Goal: Find specific page/section: Find specific page/section

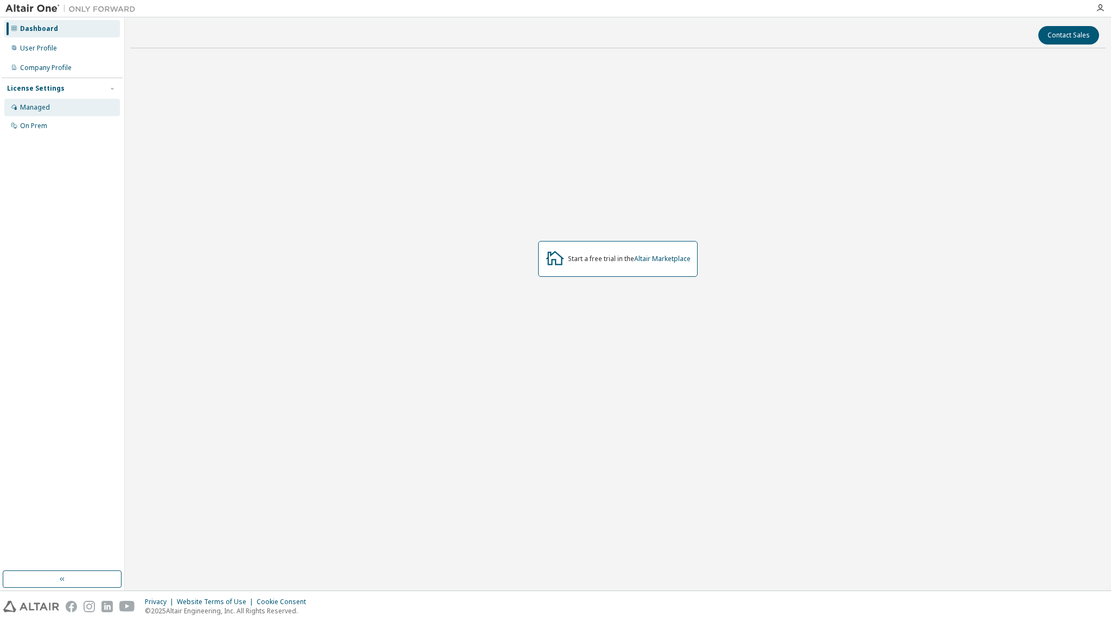
click at [34, 109] on div "Managed" at bounding box center [35, 107] width 30 height 9
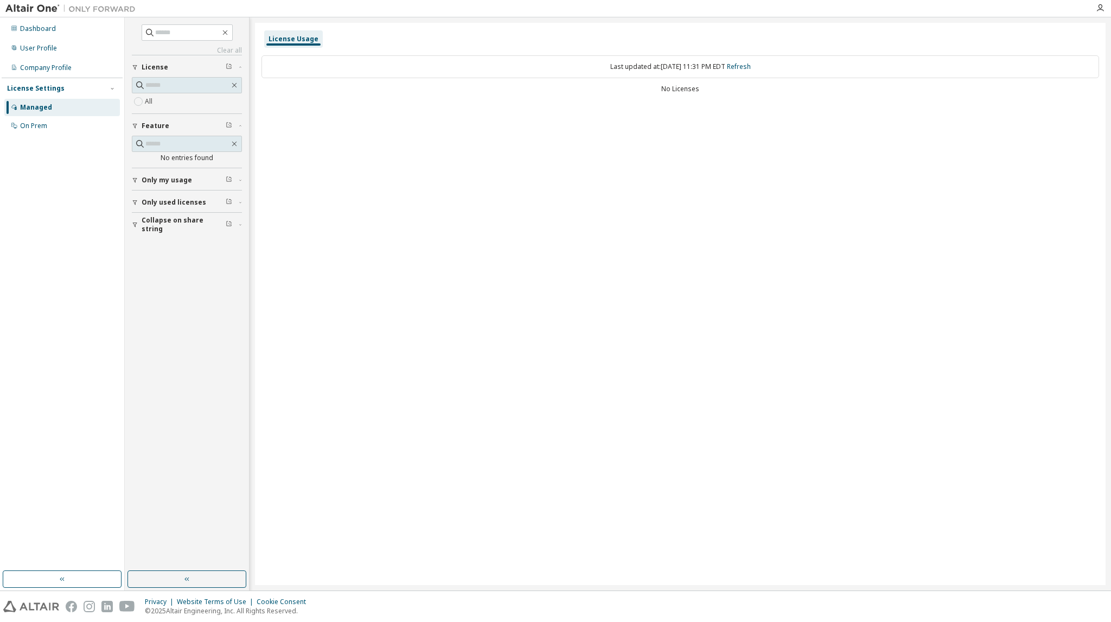
click at [164, 207] on button "Only used licenses" at bounding box center [187, 202] width 110 height 24
click at [162, 181] on span "Only my usage" at bounding box center [167, 180] width 50 height 9
click at [43, 123] on div "On Prem" at bounding box center [33, 126] width 27 height 9
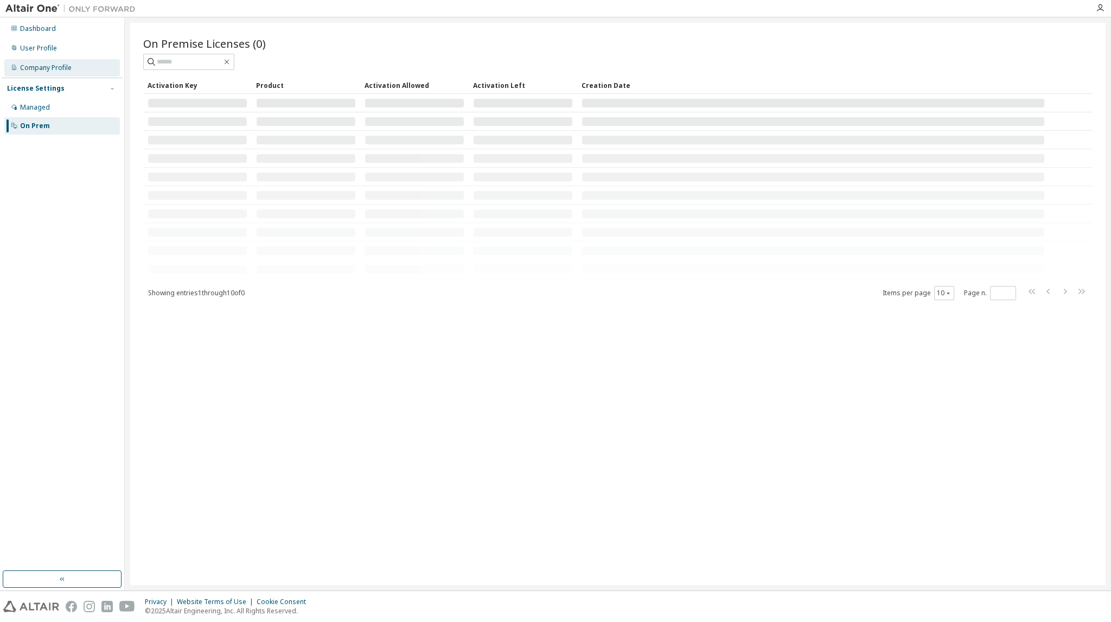
click at [50, 71] on div "Company Profile" at bounding box center [46, 67] width 52 height 9
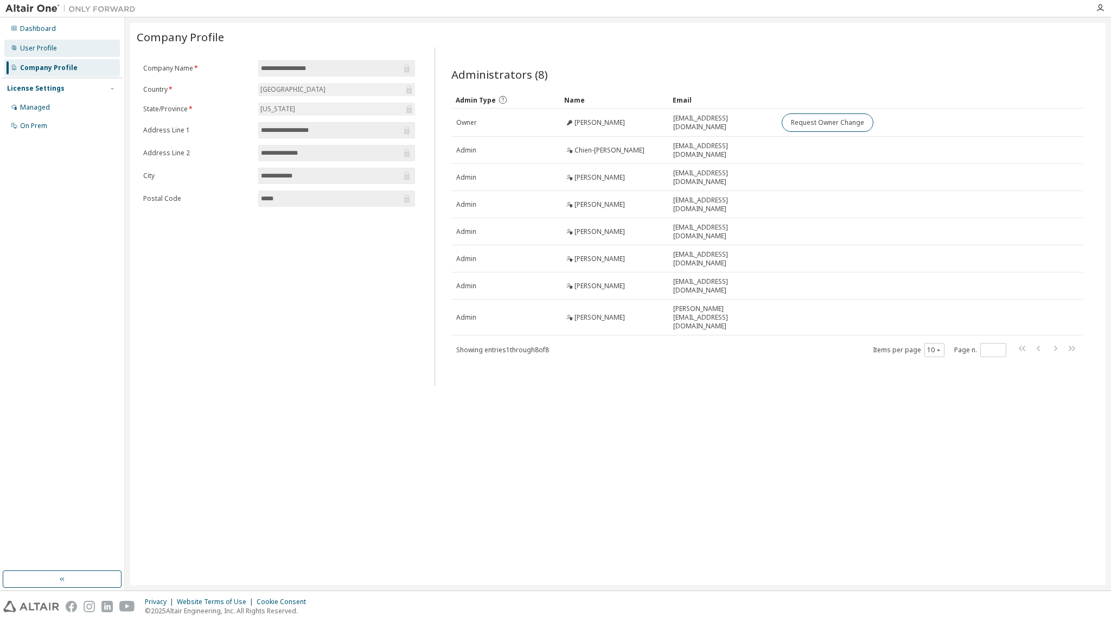
click at [46, 46] on div "User Profile" at bounding box center [38, 48] width 37 height 9
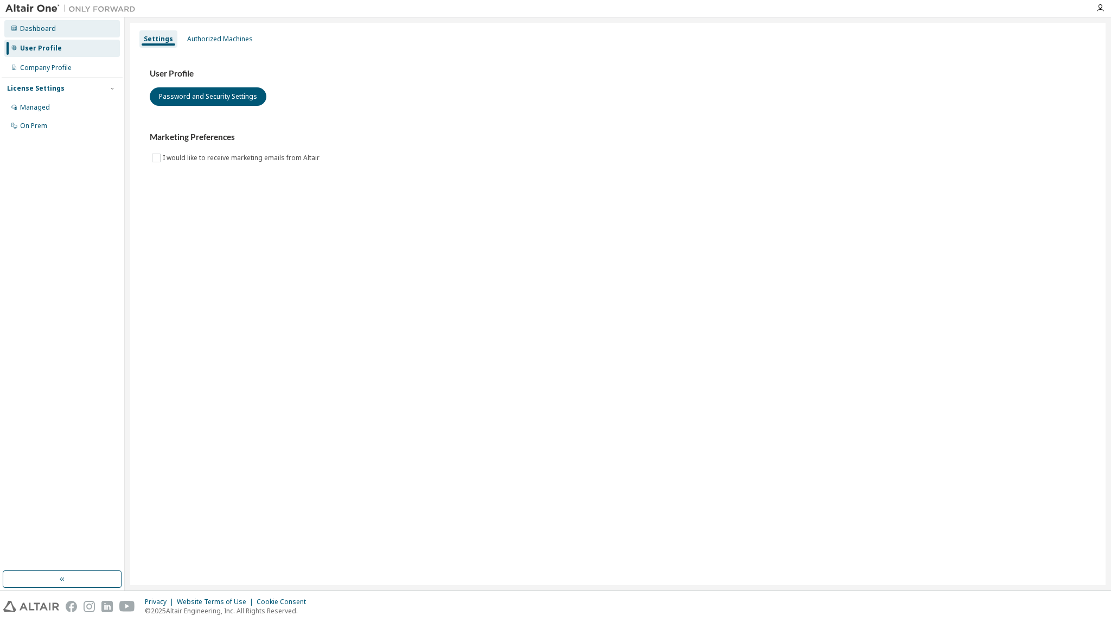
click at [46, 28] on div "Dashboard" at bounding box center [38, 28] width 36 height 9
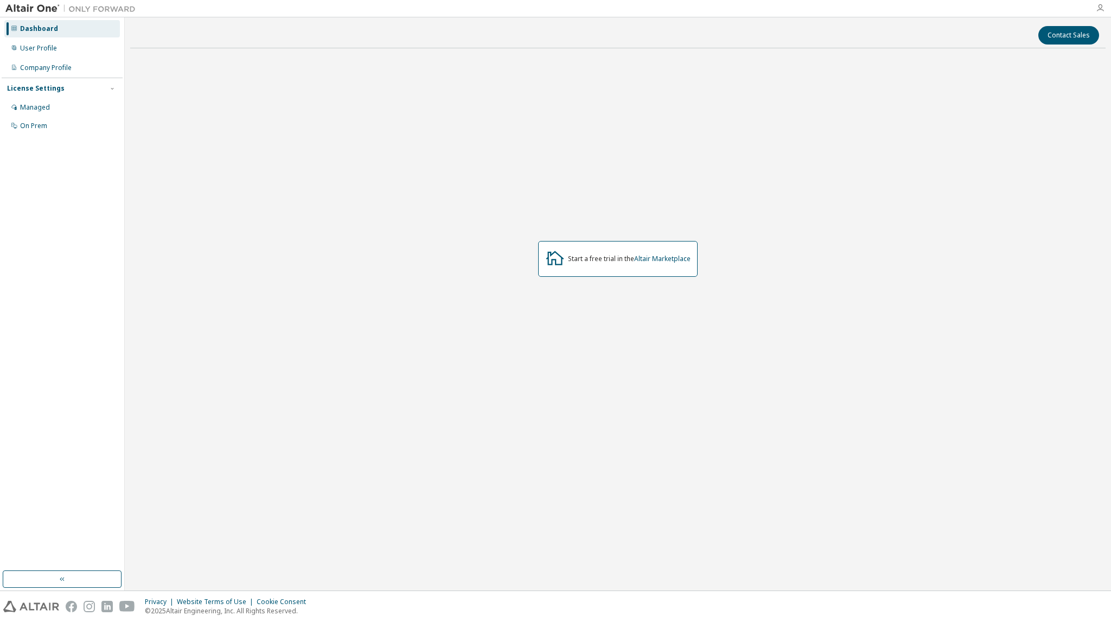
click at [1100, 7] on icon "button" at bounding box center [1100, 8] width 9 height 9
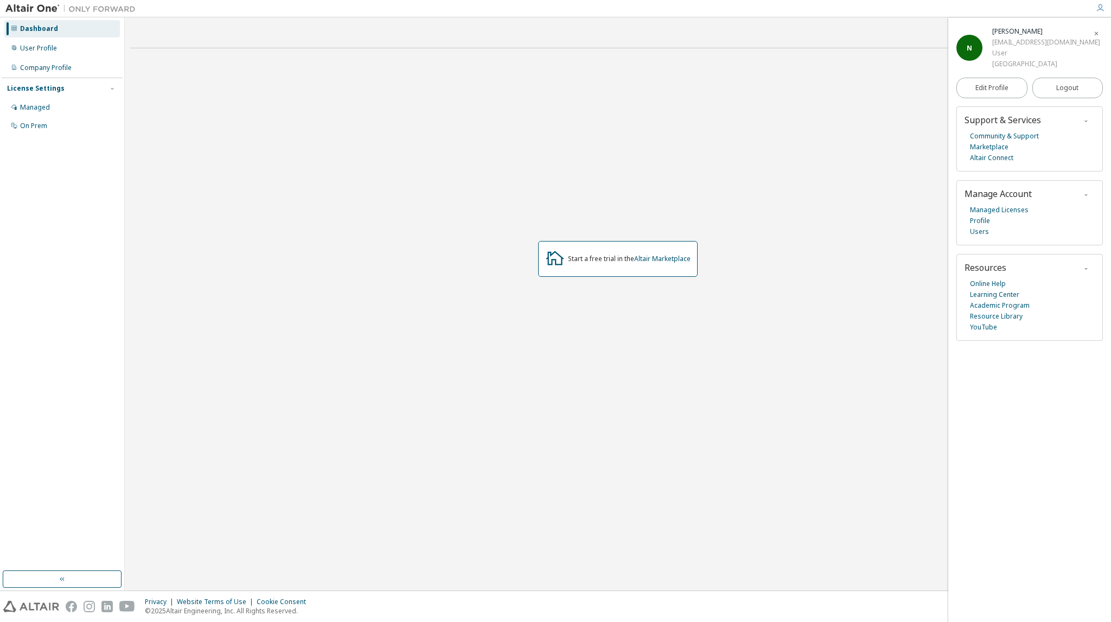
click at [567, 258] on div "Start a free trial in the Altair Marketplace" at bounding box center [618, 259] width 160 height 36
click at [592, 256] on div "Start a free trial in the Altair Marketplace" at bounding box center [629, 259] width 123 height 9
click at [665, 255] on link "Altair Marketplace" at bounding box center [662, 258] width 56 height 9
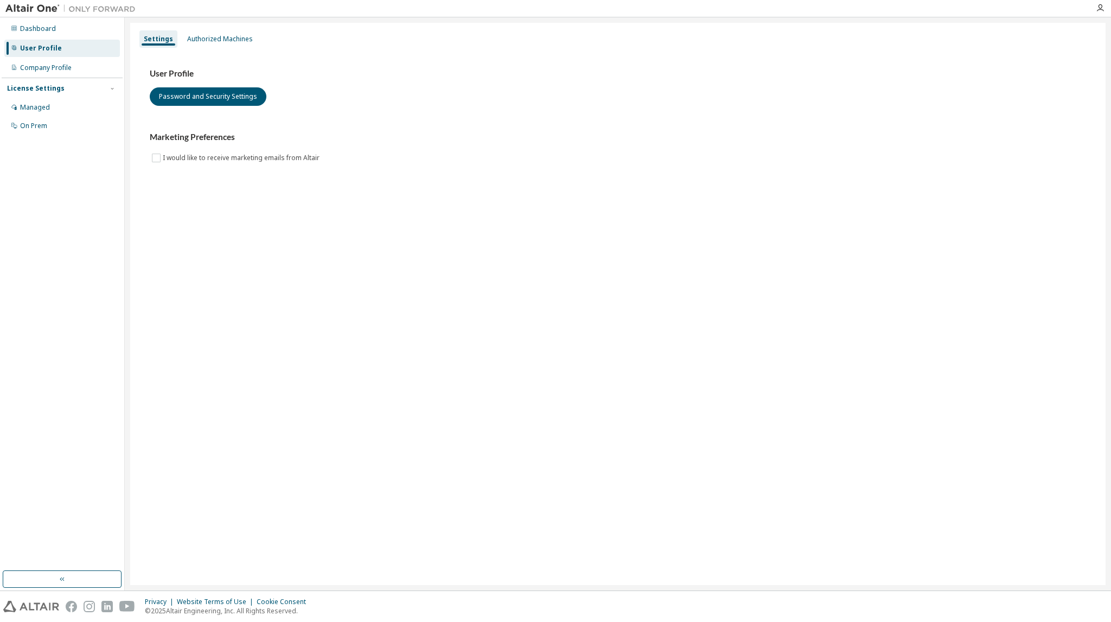
click at [107, 92] on div at bounding box center [112, 89] width 10 height 10
click at [107, 91] on div at bounding box center [112, 89] width 10 height 10
click at [36, 123] on div "On Prem" at bounding box center [33, 126] width 27 height 9
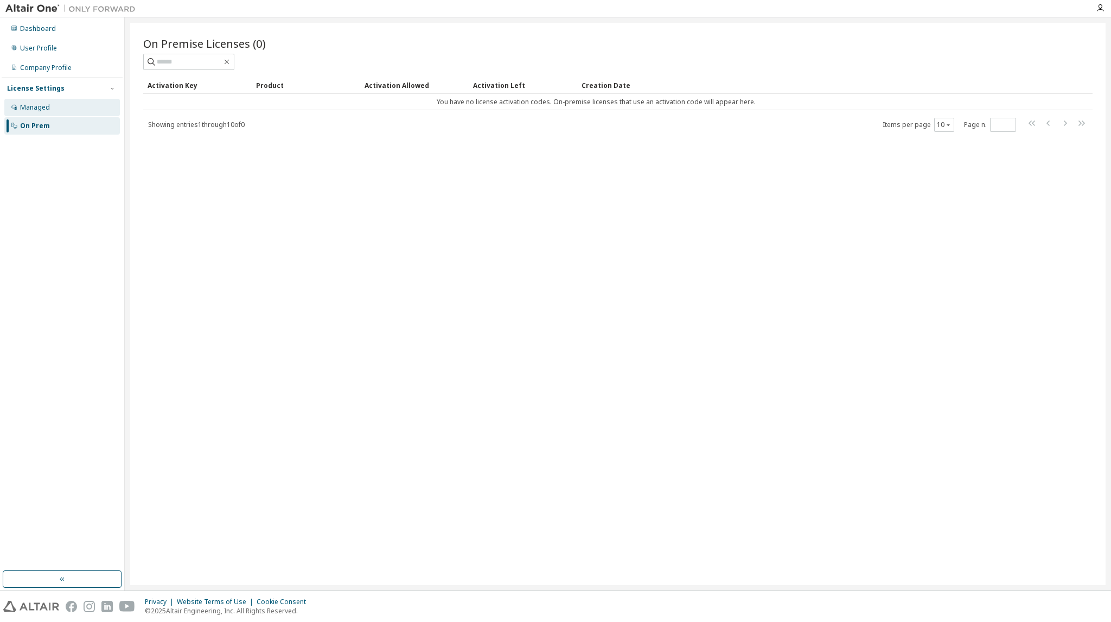
click at [47, 106] on div "Managed" at bounding box center [35, 107] width 30 height 9
